Goal: Navigation & Orientation: Find specific page/section

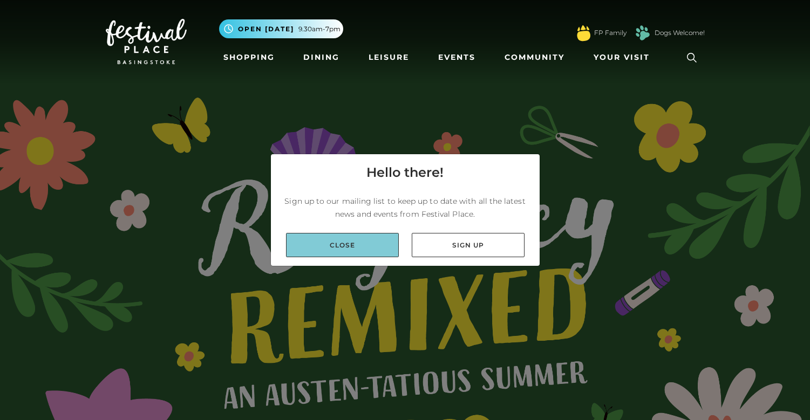
click at [371, 255] on link "Close" at bounding box center [342, 245] width 113 height 24
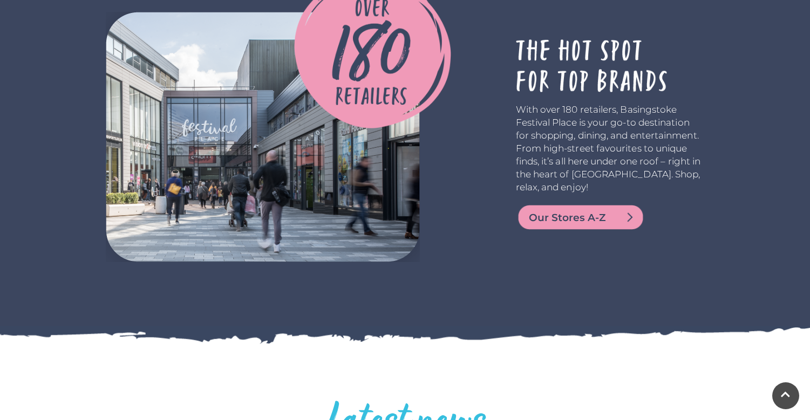
scroll to position [2268, 0]
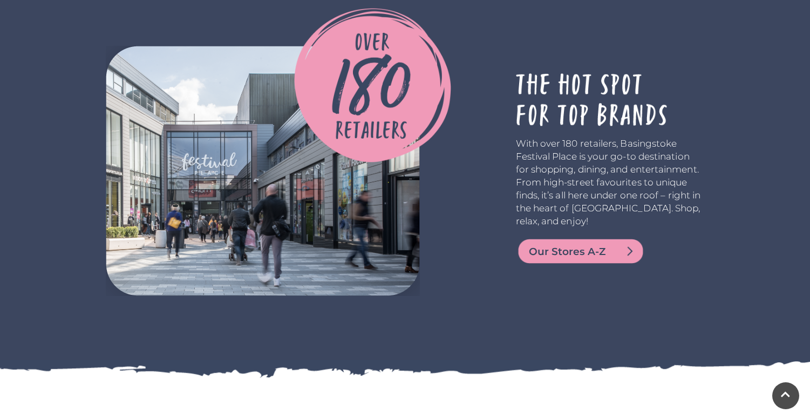
click at [566, 250] on span "Our Stores A-Z" at bounding box center [594, 251] width 130 height 15
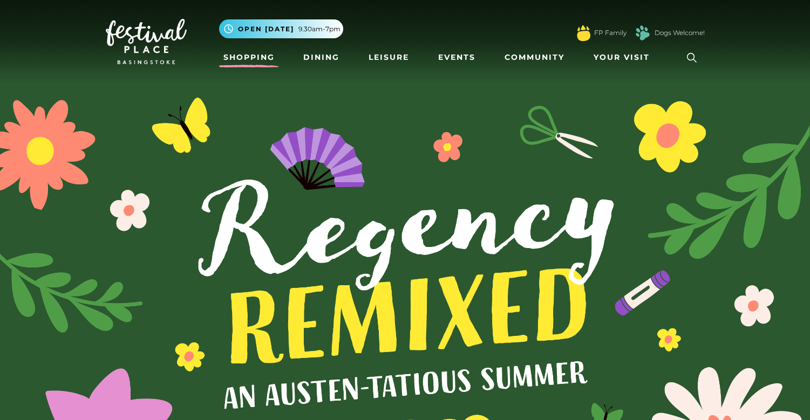
click at [261, 60] on link "Shopping" at bounding box center [249, 57] width 60 height 20
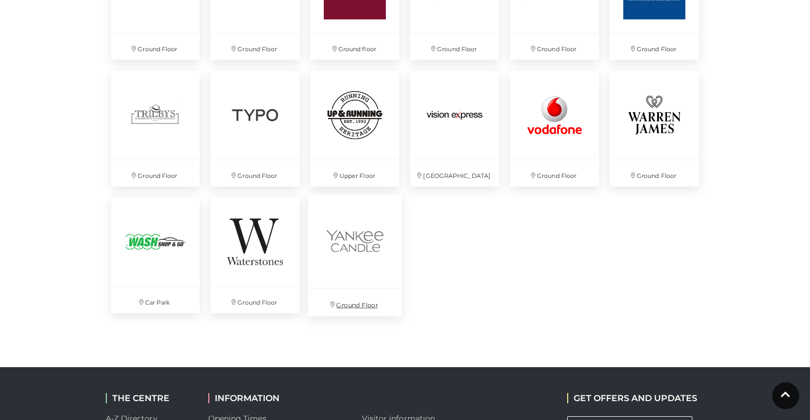
scroll to position [2895, 0]
